Goal: Transaction & Acquisition: Purchase product/service

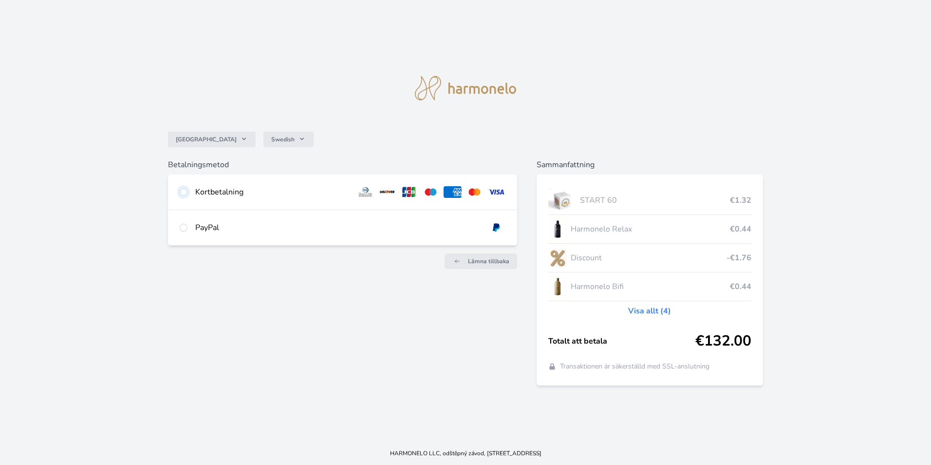
click at [184, 193] on input "radio" at bounding box center [184, 192] width 8 height 8
radio input "true"
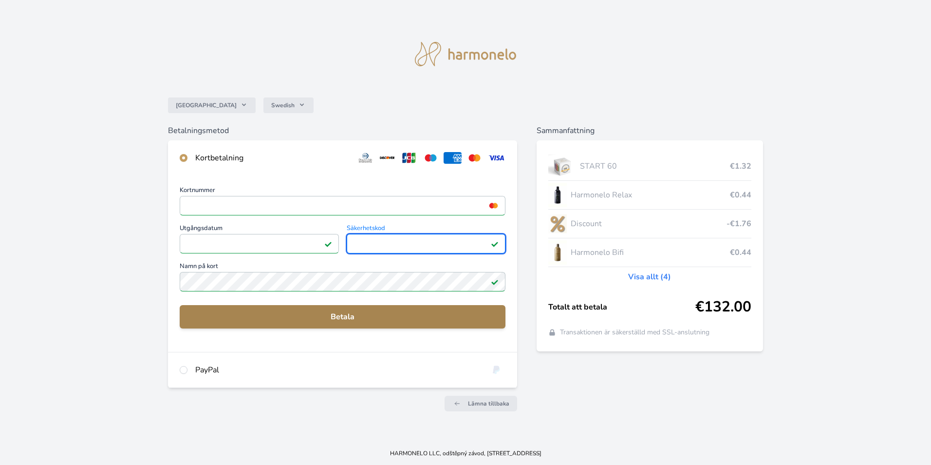
click at [307, 318] on span "Betala" at bounding box center [343, 317] width 310 height 12
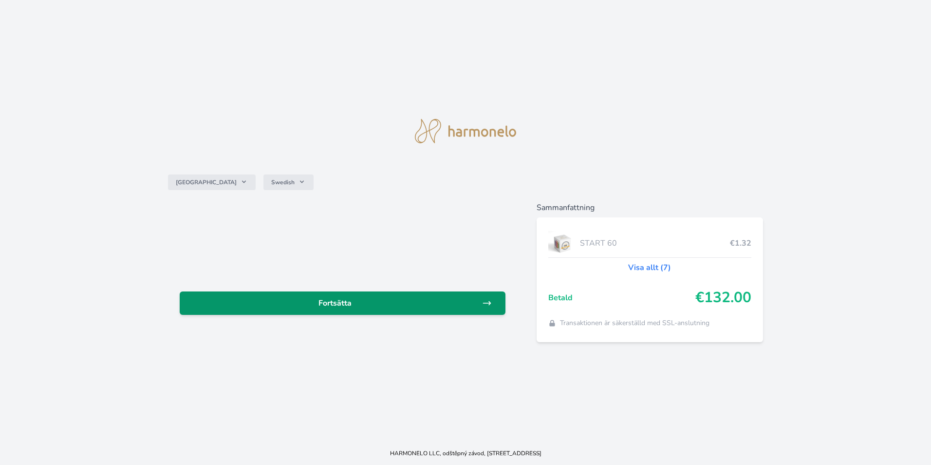
click at [374, 305] on span "Fortsätta" at bounding box center [335, 303] width 295 height 12
